Goal: Task Accomplishment & Management: Complete application form

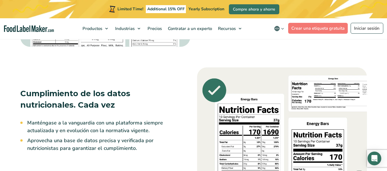
scroll to position [707, 0]
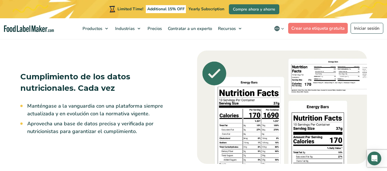
drag, startPoint x: 214, startPoint y: 6, endPoint x: 171, endPoint y: 92, distance: 95.7
click at [171, 92] on h3 "Cumplimiento de los datos nutricionales. Cada vez" at bounding box center [95, 82] width 151 height 23
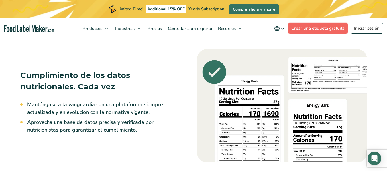
click at [327, 28] on link "Crear una etiqueta gratuita" at bounding box center [318, 28] width 60 height 11
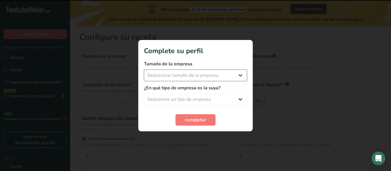
click at [216, 77] on select "Seleccionar tamaño de la empresa Menos de 10 empleados De 10 a 50 empleados De …" at bounding box center [195, 75] width 103 height 11
select select "1"
click at [144, 70] on select "Seleccionar tamaño de la empresa Menos de 10 empleados De 10 a 50 empleados De …" at bounding box center [195, 75] width 103 height 11
click at [205, 101] on select "Seleccione un tipo de empresa Fabricante de alimentos envasados Restaurante y c…" at bounding box center [195, 99] width 103 height 11
select select "8"
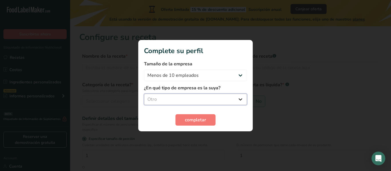
click at [144, 94] on select "Seleccione un tipo de empresa Fabricante de alimentos envasados Restaurante y c…" at bounding box center [195, 99] width 103 height 11
click at [199, 117] on span "completar" at bounding box center [195, 120] width 21 height 7
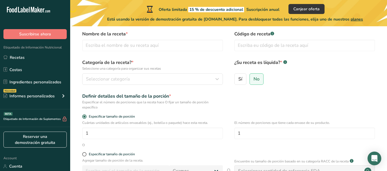
scroll to position [23, 0]
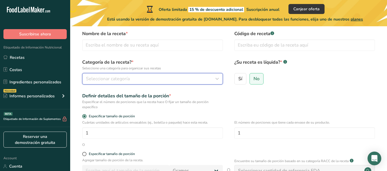
click at [167, 76] on div "Seleccionar categoría" at bounding box center [151, 79] width 130 height 7
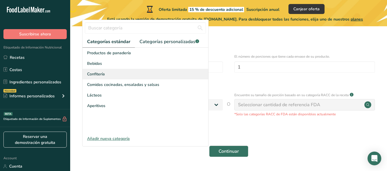
scroll to position [89, 0]
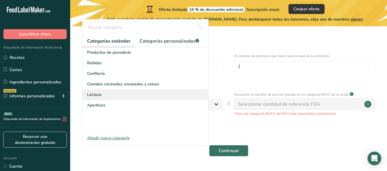
drag, startPoint x: 129, startPoint y: 88, endPoint x: 133, endPoint y: 91, distance: 4.5
click at [133, 91] on div "Productos de panadería Bebidas Confitería Comidas cocinadas, ensaladas y salsas…" at bounding box center [145, 90] width 126 height 86
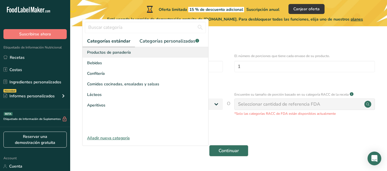
click at [121, 52] on span "Productos de panadería" at bounding box center [109, 53] width 44 height 6
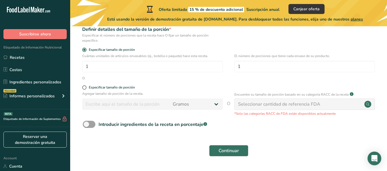
click at [196, 73] on div "Cuántas unidades de artículos envasables (ej., botella o paquete) hace esta rec…" at bounding box center [228, 65] width 298 height 22
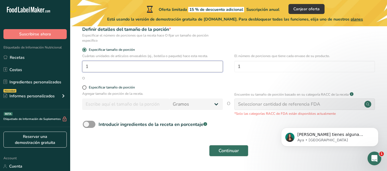
scroll to position [0, 0]
click at [176, 65] on input "1" at bounding box center [152, 66] width 141 height 11
type input "10"
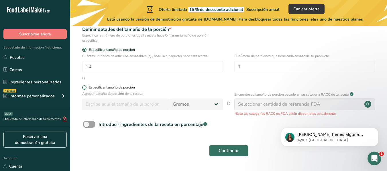
click at [186, 90] on label "Especificar tamaño de porción" at bounding box center [152, 88] width 141 height 4
click at [86, 90] on input "Especificar tamaño de porción" at bounding box center [84, 88] width 4 height 4
radio input "true"
radio input "false"
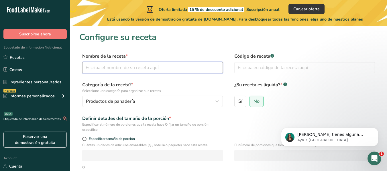
click at [160, 71] on input "text" at bounding box center [152, 67] width 141 height 11
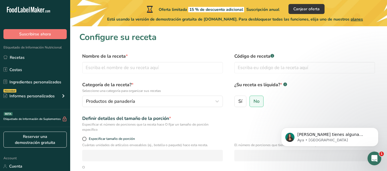
click at [265, 75] on div "Código de receta .a-a{fill:#347362;}.b-a{fill:#fff;}" at bounding box center [304, 65] width 141 height 24
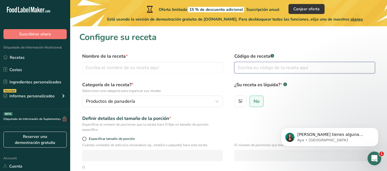
click at [255, 69] on input "text" at bounding box center [304, 67] width 141 height 11
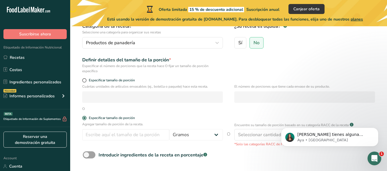
scroll to position [59, 0]
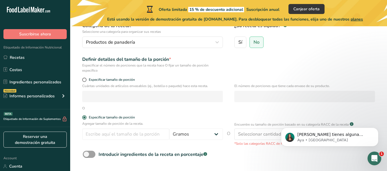
click at [82, 78] on div "Especificar tamaño de porción" at bounding box center [228, 81] width 298 height 6
click at [83, 79] on span at bounding box center [84, 80] width 4 height 4
click at [83, 79] on input "Especificar tamaño de porción" at bounding box center [84, 80] width 4 height 4
radio input "true"
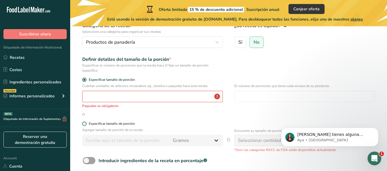
click at [85, 123] on span at bounding box center [84, 124] width 4 height 4
click at [85, 123] on input "Especificar tamaño de porción" at bounding box center [84, 124] width 4 height 4
radio input "true"
radio input "false"
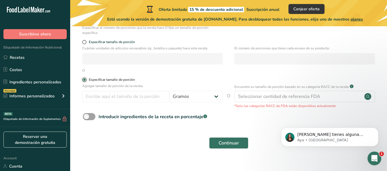
scroll to position [106, 0]
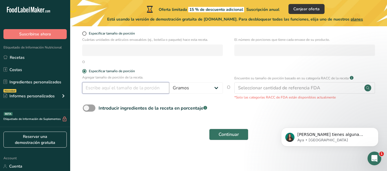
click at [104, 86] on input "number" at bounding box center [125, 87] width 87 height 11
